Goal: Register for event/course

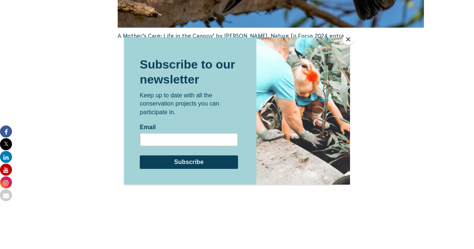
scroll to position [1248, 0]
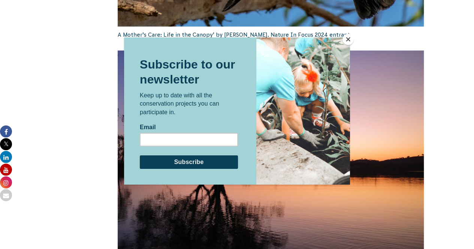
click at [345, 40] on button "Close" at bounding box center [347, 39] width 11 height 11
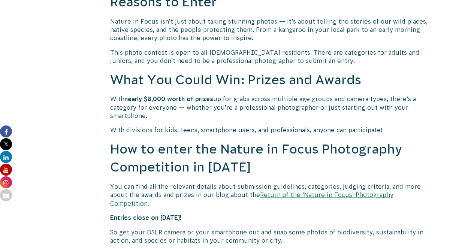
scroll to position [584, 0]
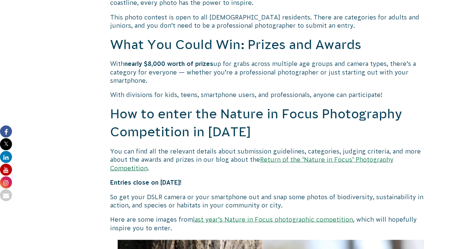
click at [293, 161] on link "Return of the ‘Nature in Focus’ Photography Competition" at bounding box center [251, 163] width 283 height 15
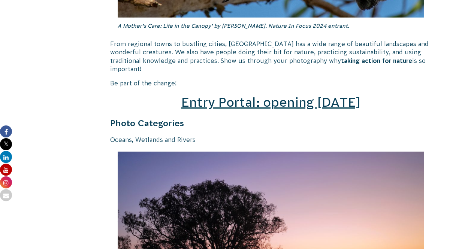
scroll to position [1037, 0]
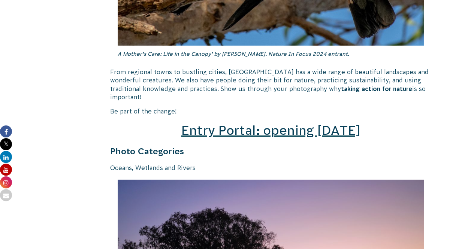
click at [254, 124] on span "Entry Portal: opening July 4" at bounding box center [270, 130] width 179 height 14
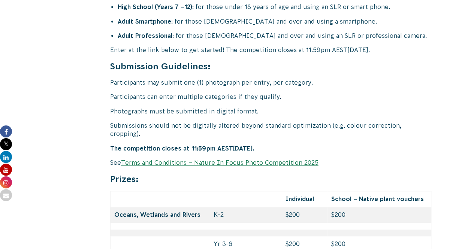
scroll to position [3070, 0]
click at [137, 159] on link "Terms and Conditions – Nature In Focus Photo Competition 2025" at bounding box center [219, 162] width 197 height 7
